Goal: Book appointment/travel/reservation

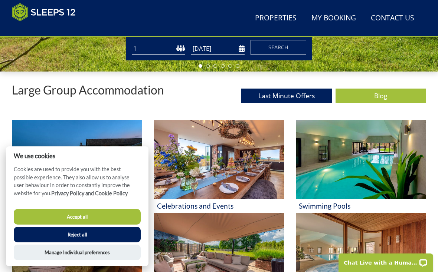
scroll to position [237, 0]
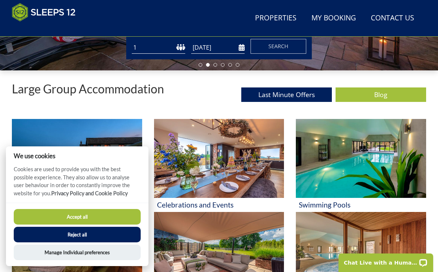
click at [72, 225] on button "Accept all" at bounding box center [77, 217] width 127 height 16
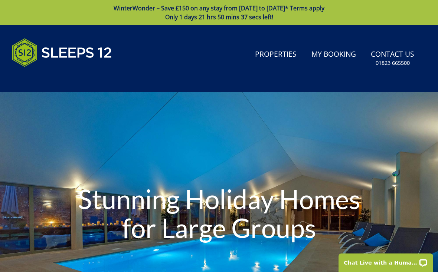
click at [268, 60] on link "Properties" at bounding box center [275, 54] width 47 height 17
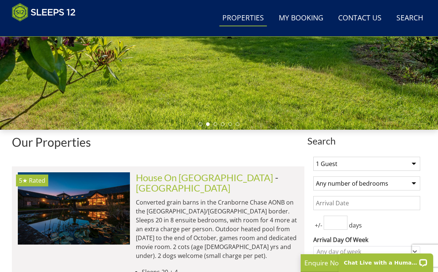
scroll to position [189, 0]
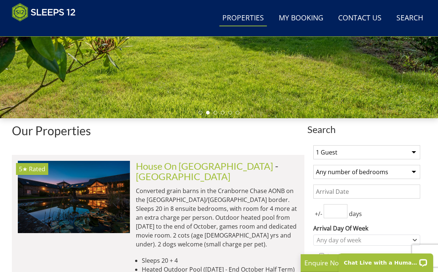
click at [411, 152] on select "1 Guest 2 Guests 3 Guests 4 Guests 5 Guests 6 Guests 7 Guests 8 Guests 9 Guests…" at bounding box center [366, 152] width 107 height 14
select select "12"
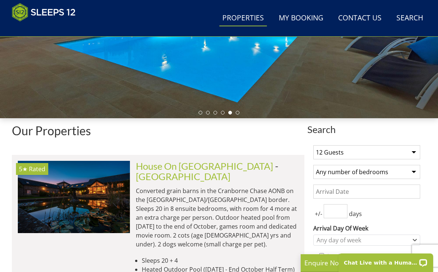
click at [412, 171] on select "Any number of bedrooms 4 Bedrooms 5 Bedrooms 6 Bedrooms 7 Bedrooms 8 Bedrooms 9…" at bounding box center [366, 172] width 107 height 14
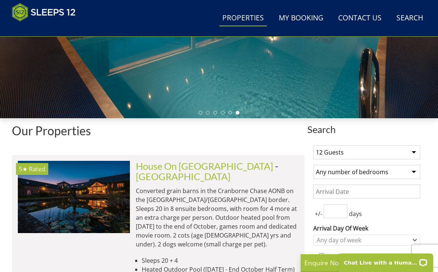
select select "7"
click at [395, 188] on input "Date" at bounding box center [366, 192] width 107 height 14
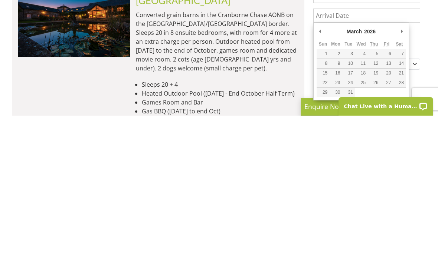
scroll to position [215, 0]
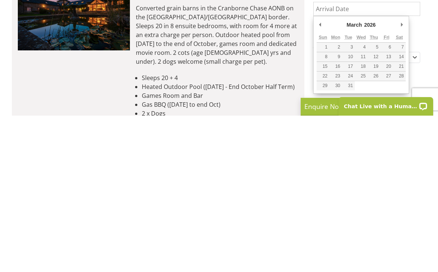
type input "[DATE]"
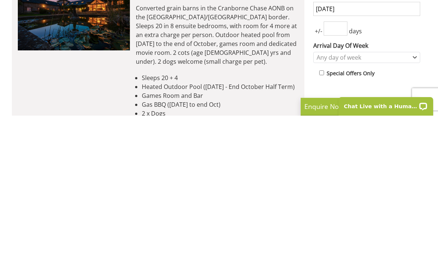
scroll to position [372, 0]
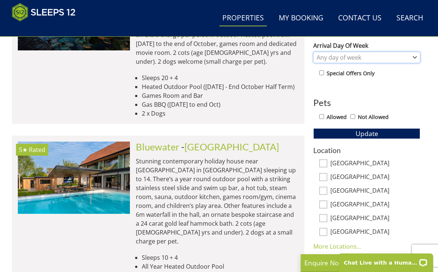
click at [412, 57] on div "Any day of week" at bounding box center [366, 57] width 107 height 11
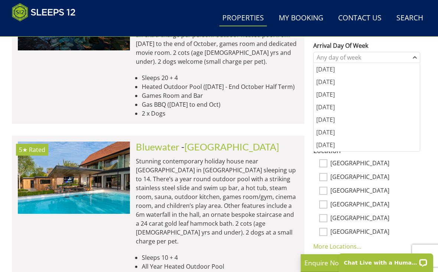
click at [326, 118] on div "[DATE]" at bounding box center [366, 119] width 106 height 13
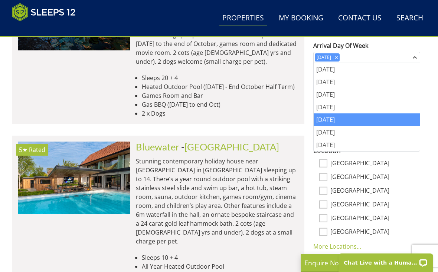
click at [418, 166] on label "[GEOGRAPHIC_DATA]" at bounding box center [375, 164] width 90 height 8
click at [327, 166] on input "[GEOGRAPHIC_DATA]" at bounding box center [323, 163] width 8 height 8
checkbox input "true"
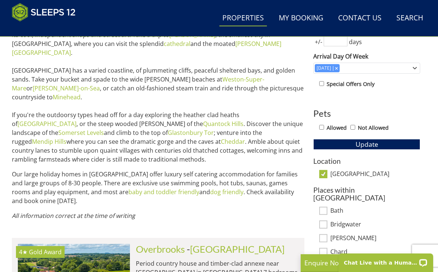
scroll to position [357, 0]
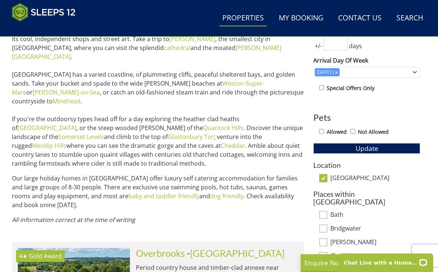
click at [326, 177] on input "[GEOGRAPHIC_DATA]" at bounding box center [323, 178] width 8 height 8
checkbox input "false"
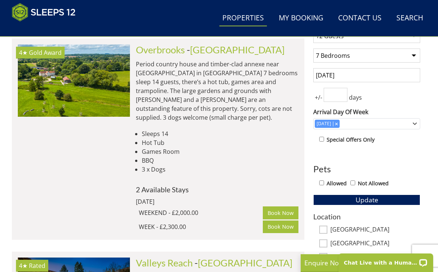
scroll to position [319, 0]
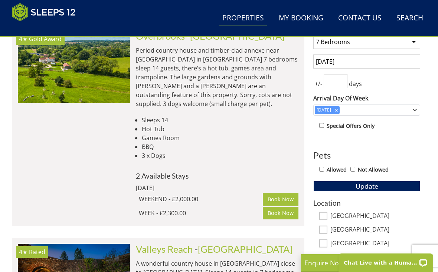
click at [325, 165] on div "Allowed Not Allowed" at bounding box center [369, 170] width 101 height 11
click at [322, 168] on input "Allowed" at bounding box center [321, 169] width 5 height 5
checkbox input "true"
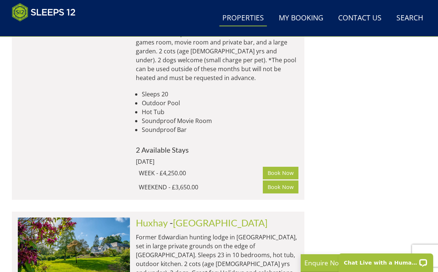
scroll to position [2437, 0]
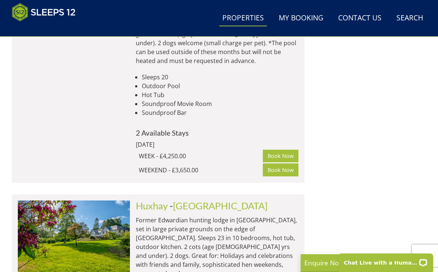
click at [64, 201] on img at bounding box center [74, 237] width 112 height 72
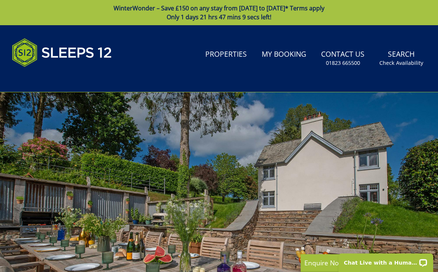
scroll to position [2437, 0]
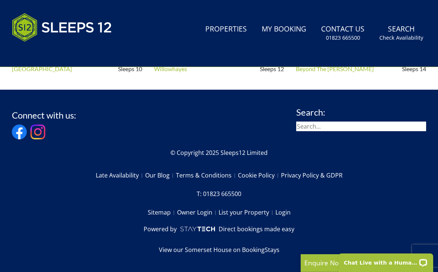
select select "12"
select select "7"
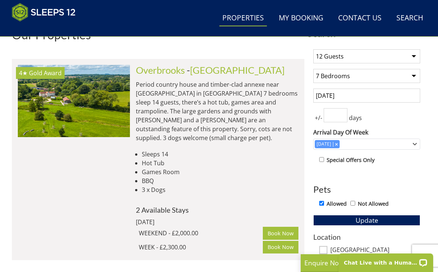
scroll to position [288, 0]
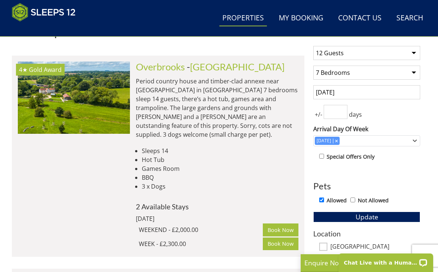
click at [63, 113] on img at bounding box center [74, 98] width 112 height 72
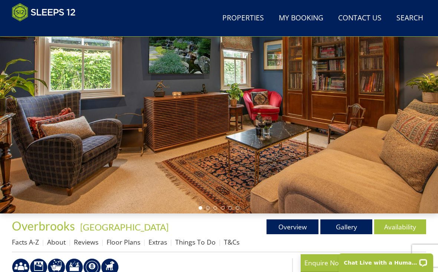
scroll to position [92, 0]
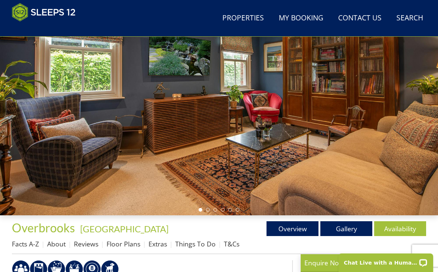
click at [345, 228] on link "Gallery" at bounding box center [346, 228] width 52 height 15
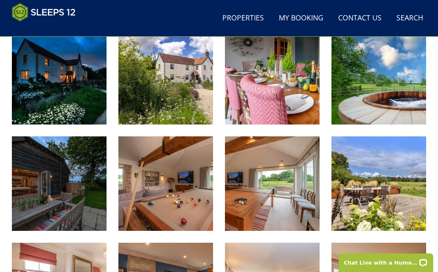
scroll to position [324, 0]
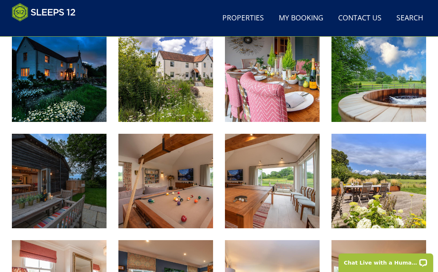
click at [57, 87] on img at bounding box center [59, 74] width 95 height 95
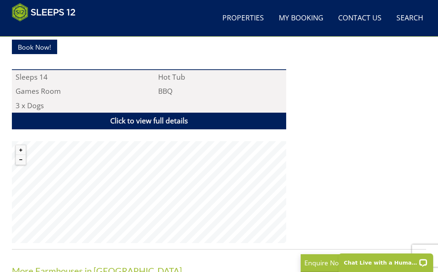
scroll to position [496, 0]
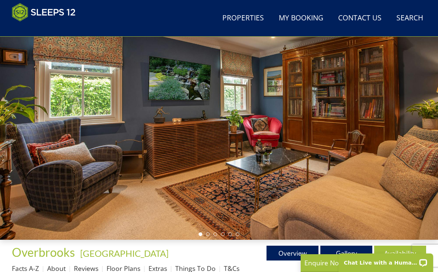
select select "12"
select select "7"
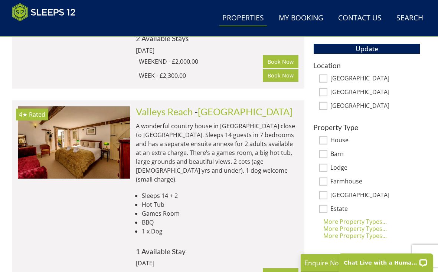
scroll to position [457, 0]
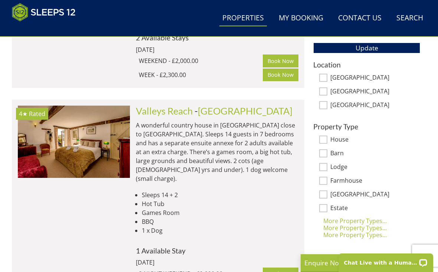
click at [64, 133] on img at bounding box center [74, 142] width 112 height 72
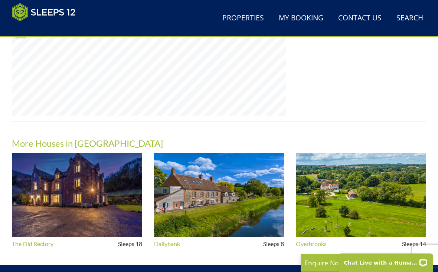
scroll to position [606, 0]
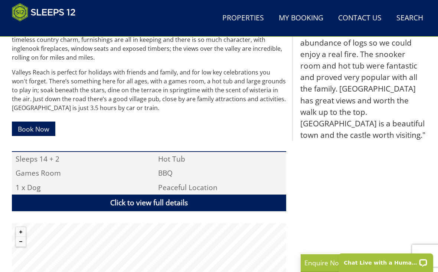
scroll to position [395, 0]
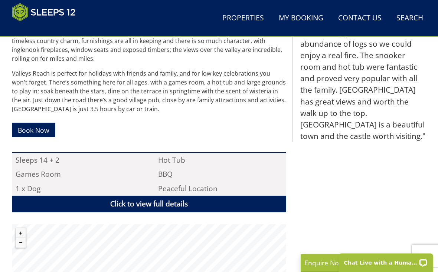
select select "12"
select select "7"
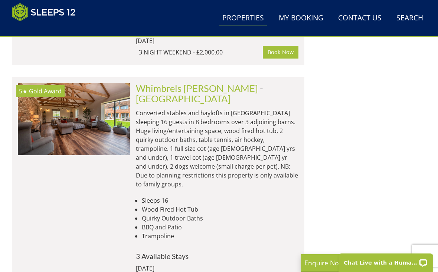
scroll to position [678, 0]
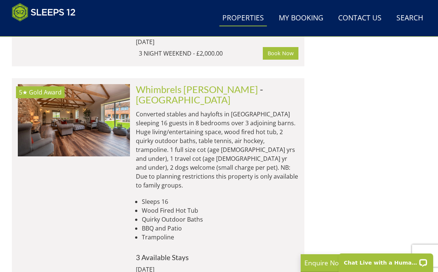
click at [67, 108] on img at bounding box center [74, 120] width 112 height 72
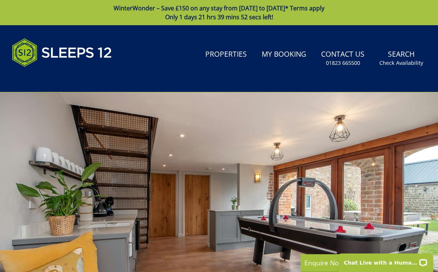
select select "12"
select select "7"
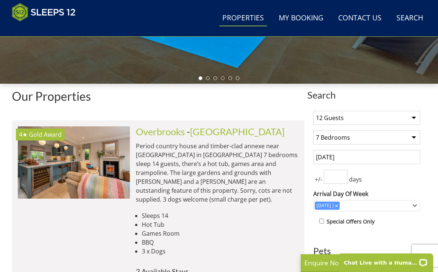
scroll to position [220, 0]
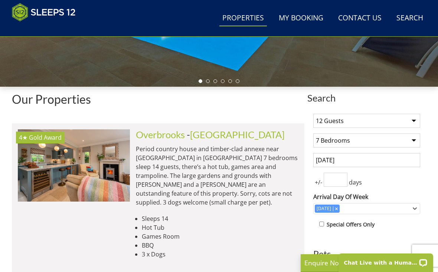
click at [411, 120] on select "1 Guest 2 Guests 3 Guests 4 Guests 5 Guests 6 Guests 7 Guests 8 Guests 9 Guests…" at bounding box center [366, 121] width 107 height 14
select select "9"
click at [372, 142] on select "Any number of bedrooms 4 Bedrooms 5 Bedrooms 6 Bedrooms 7 Bedrooms 8 Bedrooms 9…" at bounding box center [366, 141] width 107 height 14
click at [414, 138] on select "Any number of bedrooms 4 Bedrooms 5 Bedrooms 6 Bedrooms 7 Bedrooms 8 Bedrooms 9…" at bounding box center [366, 141] width 107 height 14
select select "5"
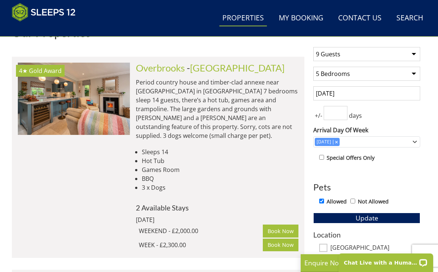
scroll to position [287, 0]
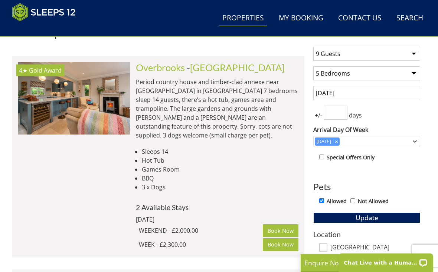
click at [379, 91] on input "[DATE]" at bounding box center [366, 93] width 107 height 14
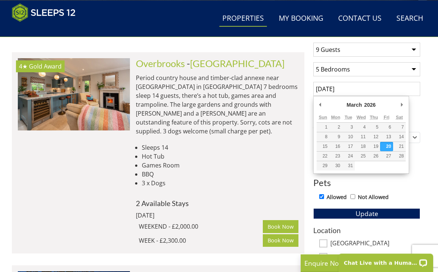
scroll to position [287, 0]
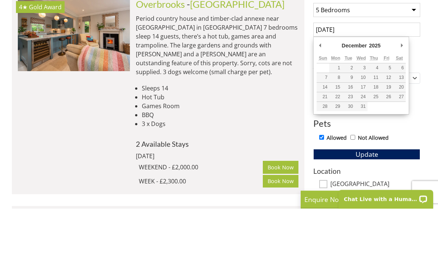
type input "[DATE]"
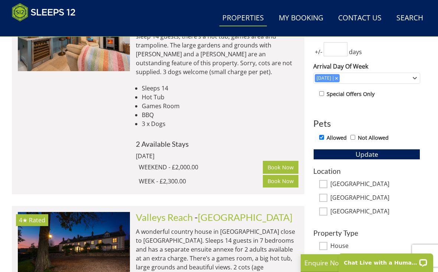
click at [374, 152] on span "Update" at bounding box center [366, 154] width 23 height 9
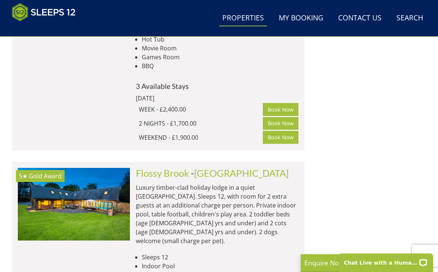
scroll to position [1503, 0]
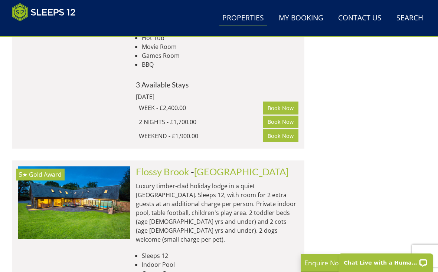
click at [80, 167] on img at bounding box center [74, 203] width 112 height 72
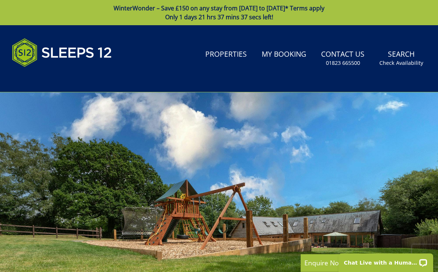
select select "9"
select select "5"
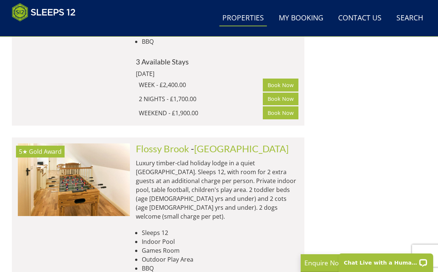
scroll to position [1526, 0]
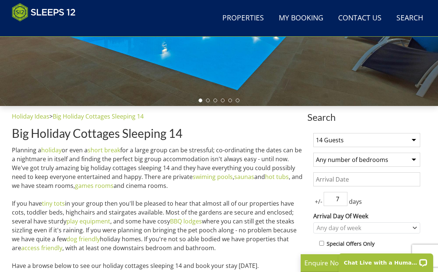
scroll to position [205, 0]
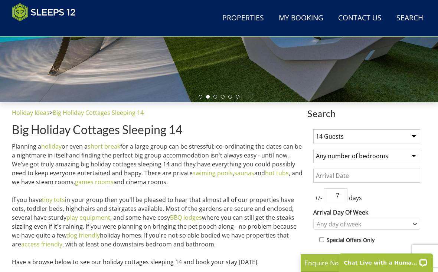
click at [411, 136] on select "1 Guest 2 Guests 3 Guests 4 Guests 5 Guests 6 Guests 7 Guests 8 Guests 9 Guests…" at bounding box center [366, 136] width 107 height 14
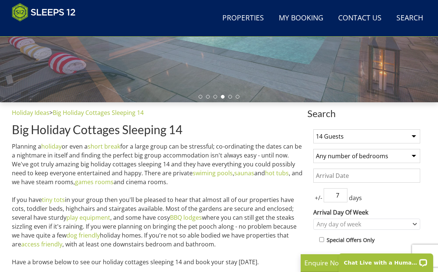
select select "12"
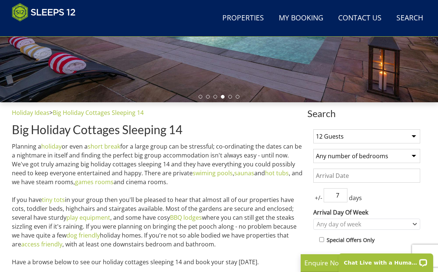
click at [359, 156] on select "Any number of bedrooms 4 Bedrooms 5 Bedrooms 6 Bedrooms 7 Bedrooms 8 Bedrooms 9…" at bounding box center [366, 156] width 107 height 14
select select "7"
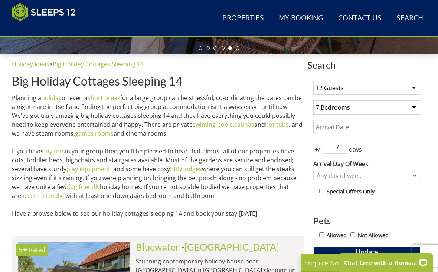
scroll to position [254, 0]
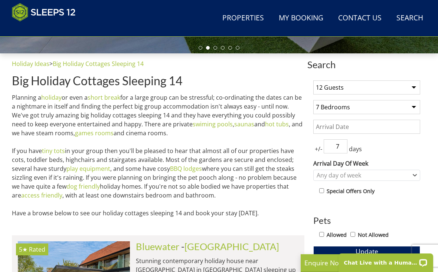
click at [369, 125] on input "Date" at bounding box center [366, 127] width 107 height 14
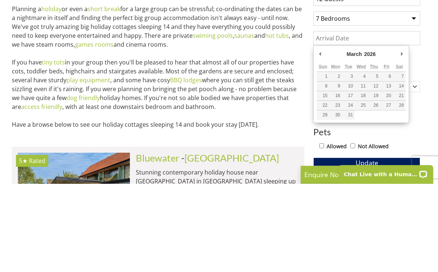
type input "20/03/2026"
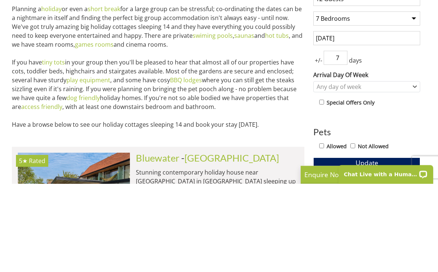
scroll to position [342, 0]
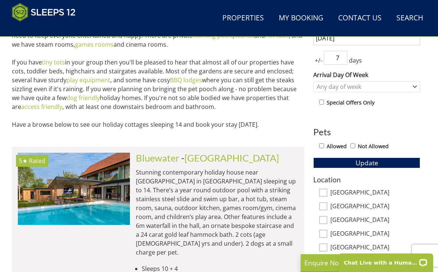
click at [356, 60] on span "days" at bounding box center [355, 60] width 16 height 9
click at [340, 55] on input "7" at bounding box center [335, 58] width 24 height 14
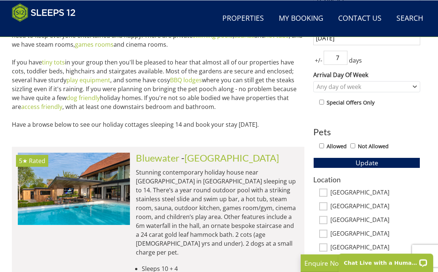
scroll to position [342, 0]
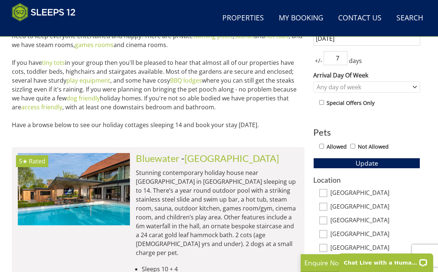
click at [345, 53] on input "7" at bounding box center [335, 58] width 24 height 14
click at [376, 87] on div "Any day of week" at bounding box center [362, 87] width 96 height 8
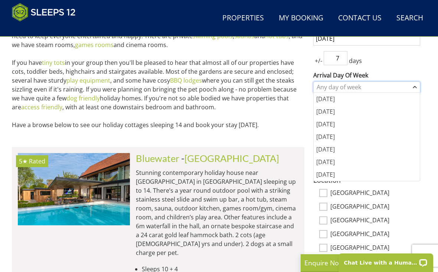
scroll to position [342, 0]
click at [327, 148] on div "[DATE]" at bounding box center [366, 149] width 106 height 13
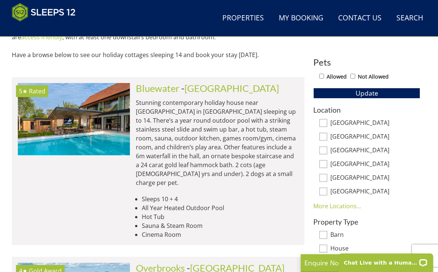
scroll to position [422, 0]
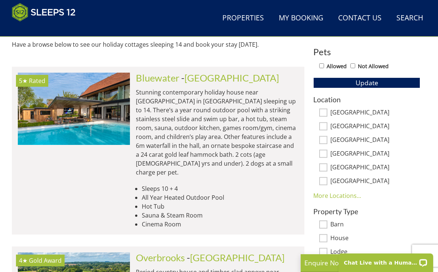
click at [340, 194] on link "More Locations..." at bounding box center [337, 196] width 48 height 8
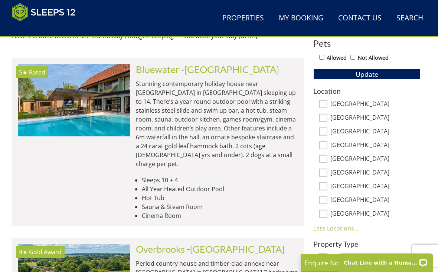
scroll to position [430, 0]
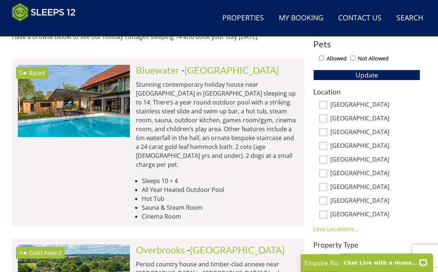
click at [341, 131] on label "[GEOGRAPHIC_DATA]" at bounding box center [375, 133] width 90 height 8
click at [327, 131] on input "[GEOGRAPHIC_DATA]" at bounding box center [323, 132] width 8 height 8
checkbox input "true"
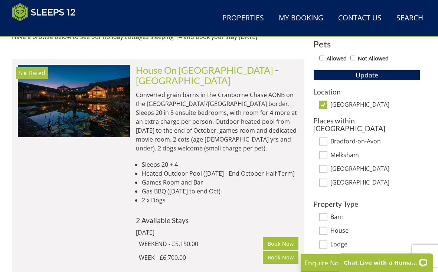
click at [360, 152] on label "Melksham" at bounding box center [375, 156] width 90 height 8
click at [327, 151] on input "Melksham" at bounding box center [323, 155] width 8 height 8
checkbox input "true"
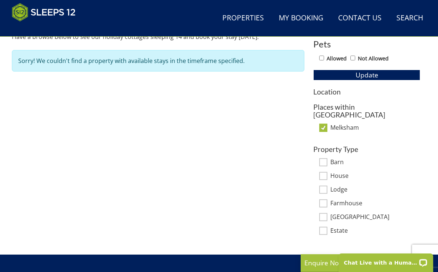
click at [343, 124] on label "Melksham" at bounding box center [375, 128] width 90 height 8
click at [327, 124] on input "Melksham" at bounding box center [323, 128] width 8 height 8
checkbox input "false"
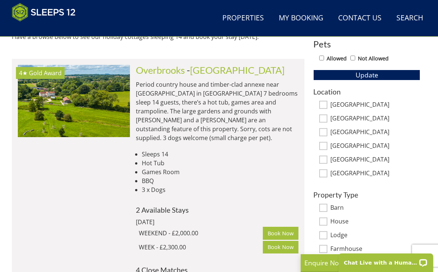
click at [340, 131] on label "[GEOGRAPHIC_DATA]" at bounding box center [375, 133] width 90 height 8
click at [327, 131] on input "[GEOGRAPHIC_DATA]" at bounding box center [323, 132] width 8 height 8
checkbox input "true"
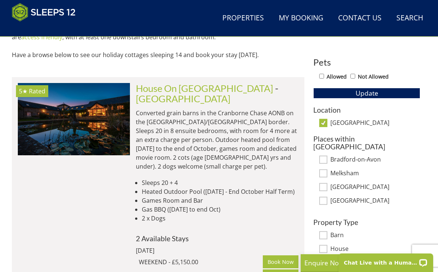
scroll to position [409, 0]
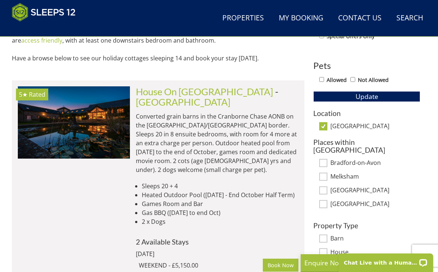
click at [340, 123] on label "[GEOGRAPHIC_DATA]" at bounding box center [375, 127] width 90 height 8
click at [327, 123] on input "[GEOGRAPHIC_DATA]" at bounding box center [323, 126] width 8 height 8
checkbox input "false"
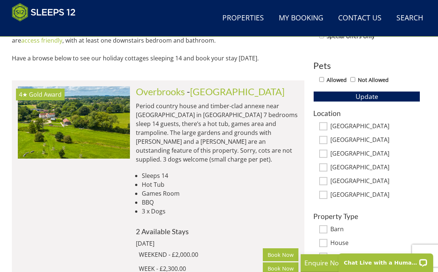
click at [356, 166] on label "[GEOGRAPHIC_DATA]" at bounding box center [375, 168] width 90 height 8
click at [327, 166] on input "[GEOGRAPHIC_DATA]" at bounding box center [323, 168] width 8 height 8
checkbox input "true"
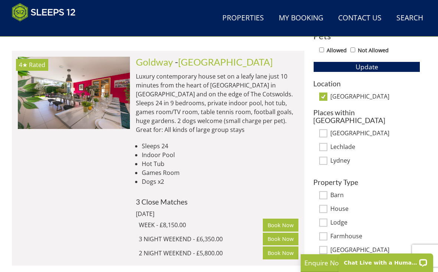
scroll to position [429, 0]
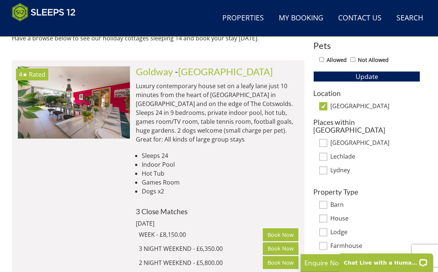
click at [346, 103] on label "[GEOGRAPHIC_DATA]" at bounding box center [375, 107] width 90 height 8
click at [327, 103] on input "[GEOGRAPHIC_DATA]" at bounding box center [323, 106] width 8 height 8
checkbox input "false"
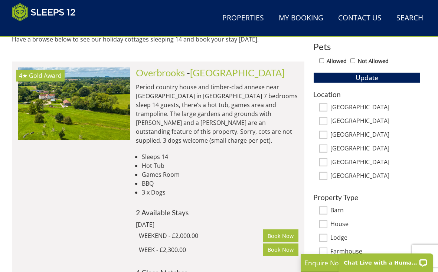
scroll to position [427, 0]
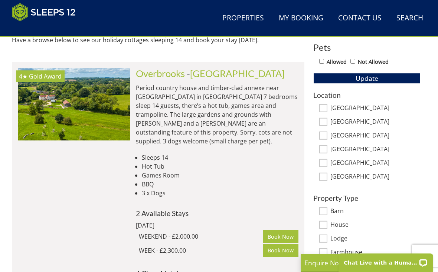
click at [341, 176] on label "[GEOGRAPHIC_DATA]" at bounding box center [375, 177] width 90 height 8
click at [327, 176] on input "[GEOGRAPHIC_DATA]" at bounding box center [323, 177] width 8 height 8
checkbox input "true"
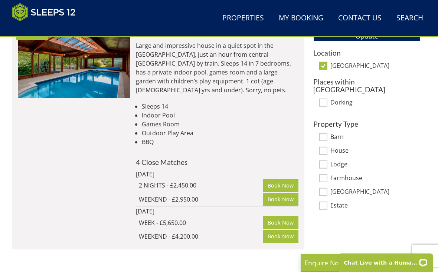
scroll to position [468, 0]
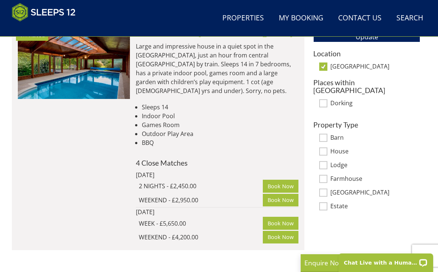
click at [70, 76] on img at bounding box center [74, 63] width 112 height 72
